Goal: Task Accomplishment & Management: Use online tool/utility

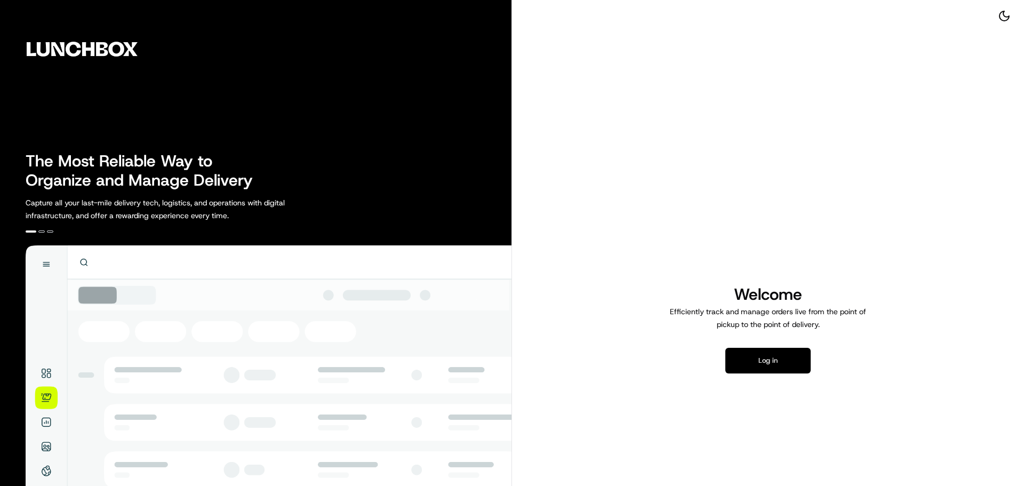
click at [779, 363] on button "Log in" at bounding box center [768, 361] width 85 height 26
